Goal: Information Seeking & Learning: Learn about a topic

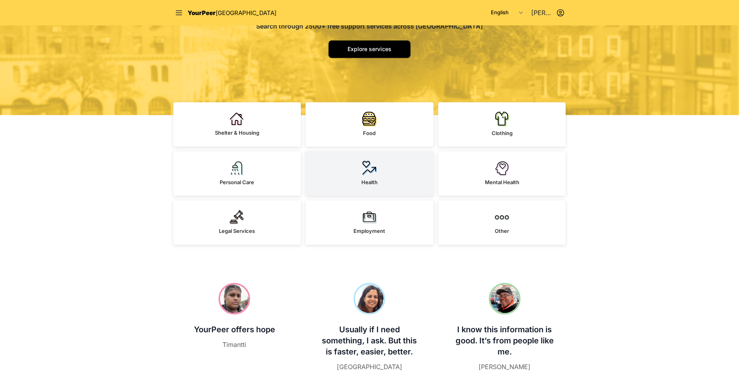
scroll to position [135, 0]
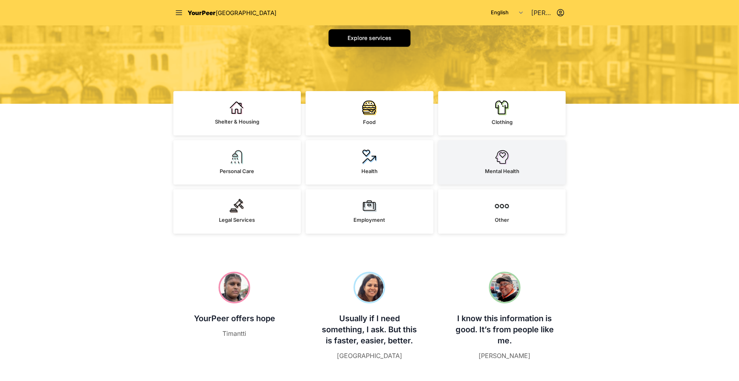
click at [491, 174] on div "Mental Health" at bounding box center [502, 171] width 34 height 8
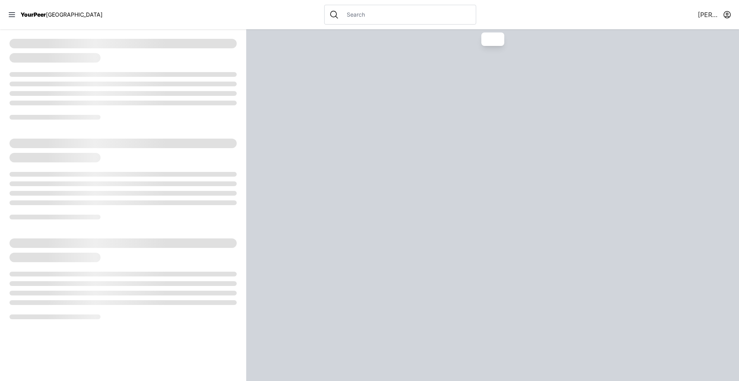
select select "recentlyUpdated"
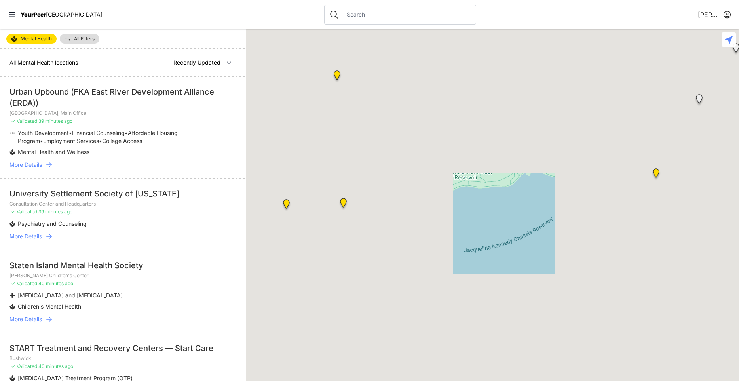
click at [96, 40] on link "All Filters" at bounding box center [80, 38] width 40 height 9
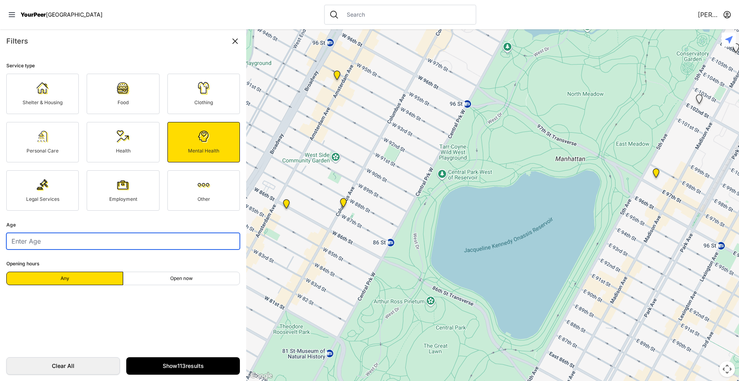
click at [111, 239] on input "number" at bounding box center [122, 241] width 233 height 17
type input "21"
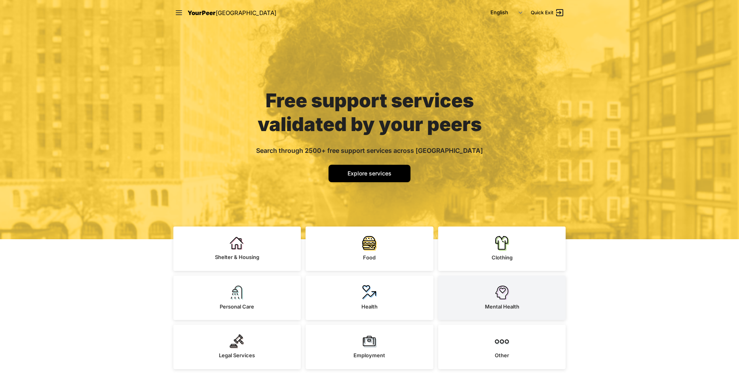
click at [506, 303] on span "Mental Health" at bounding box center [502, 306] width 34 height 6
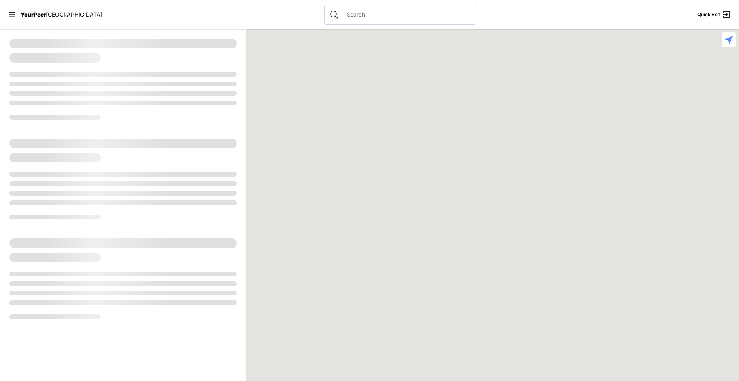
select select "recentlyUpdated"
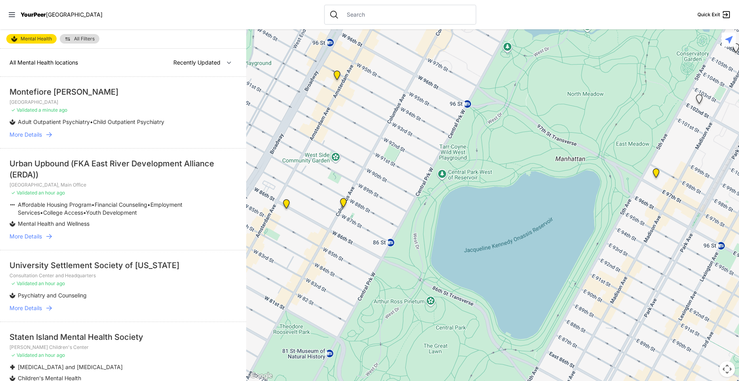
click at [87, 35] on link "All Filters" at bounding box center [80, 38] width 40 height 9
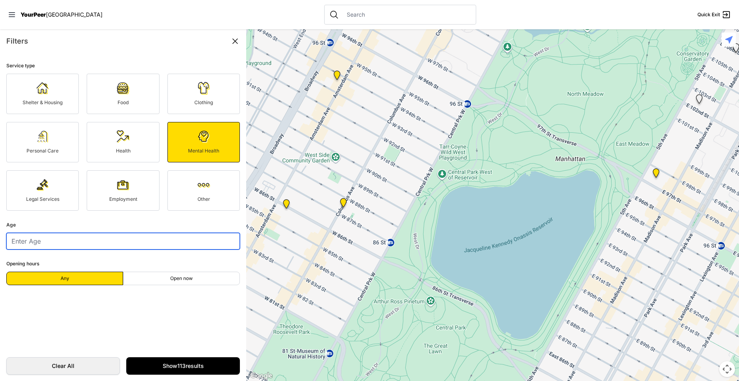
click at [77, 245] on input "number" at bounding box center [122, 241] width 233 height 17
type input "21"
click at [91, 243] on input "number" at bounding box center [122, 241] width 233 height 17
type input "21"
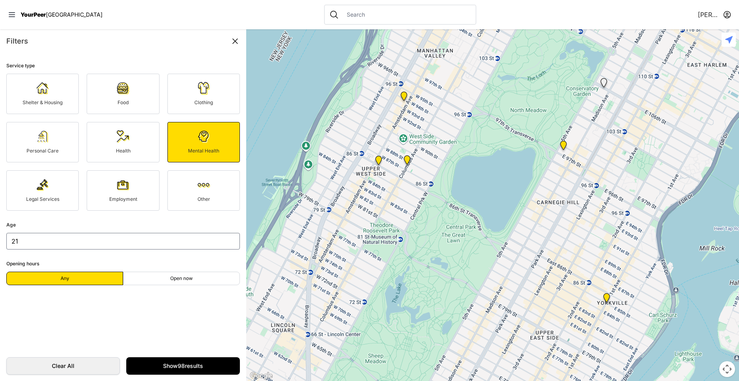
select select "nearby"
